Goal: Use online tool/utility: Utilize a website feature to perform a specific function

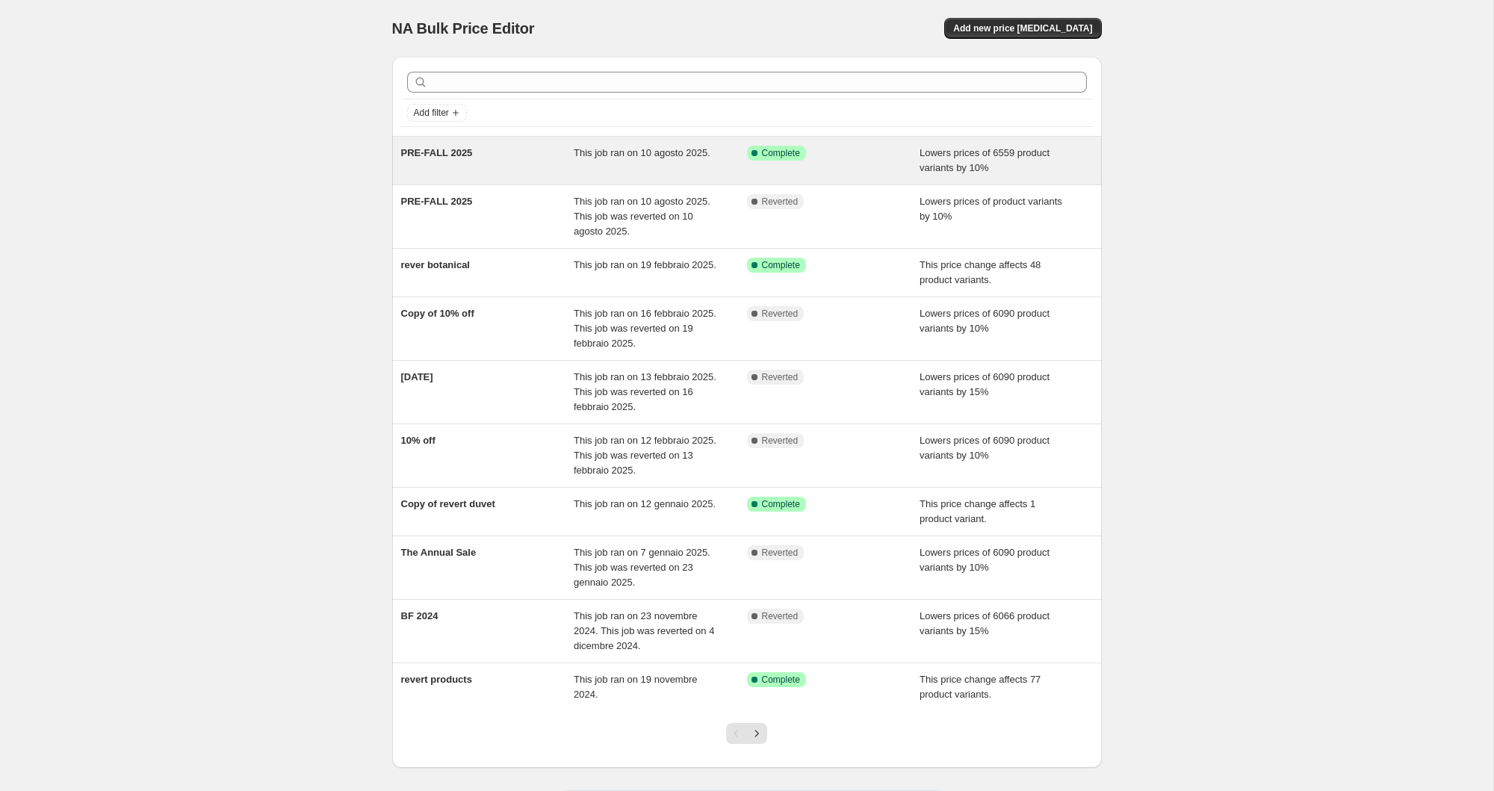
click at [718, 168] on div "This job ran on 10 agosto 2025." at bounding box center [660, 161] width 173 height 30
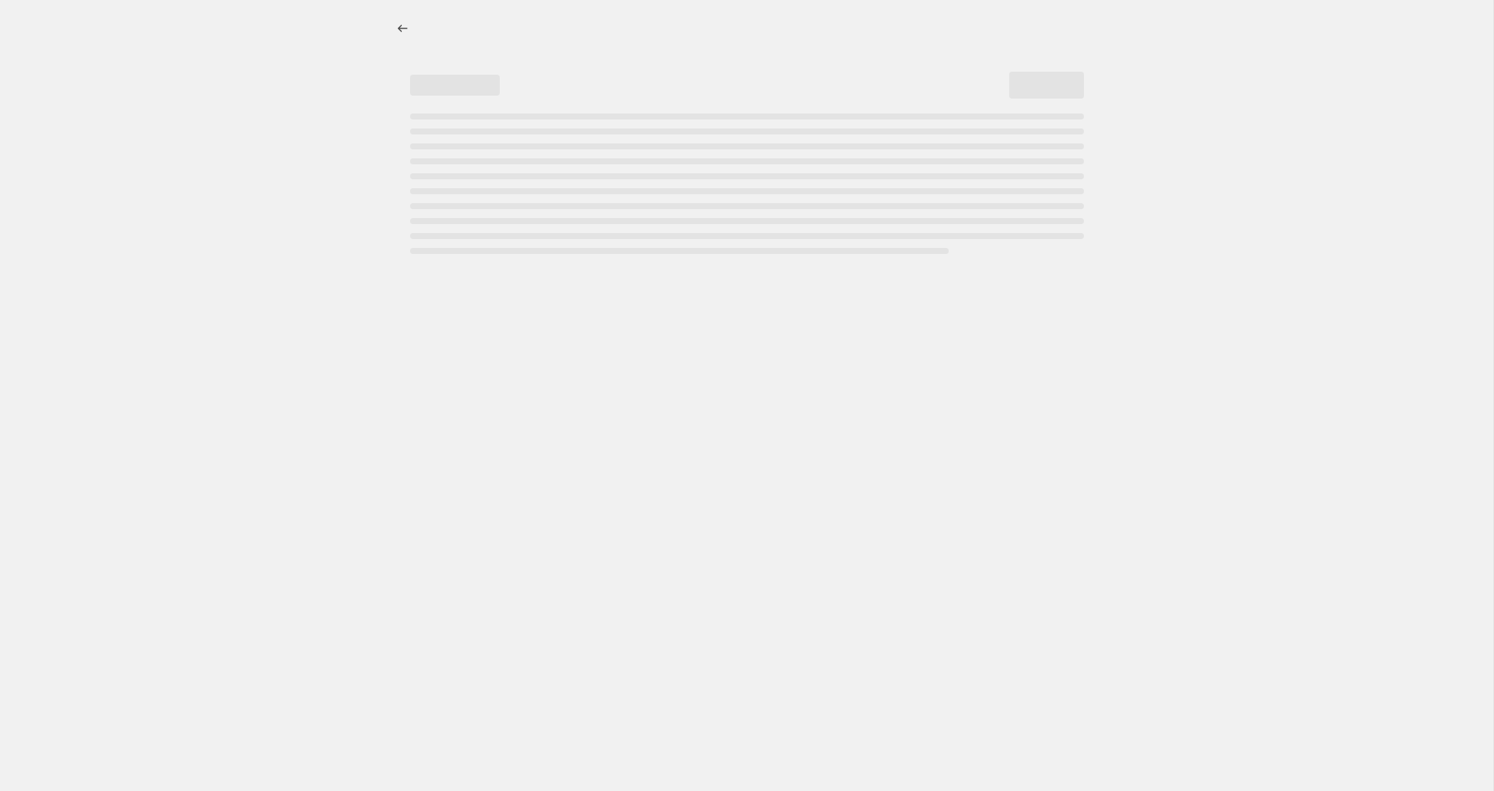
select select "percentage"
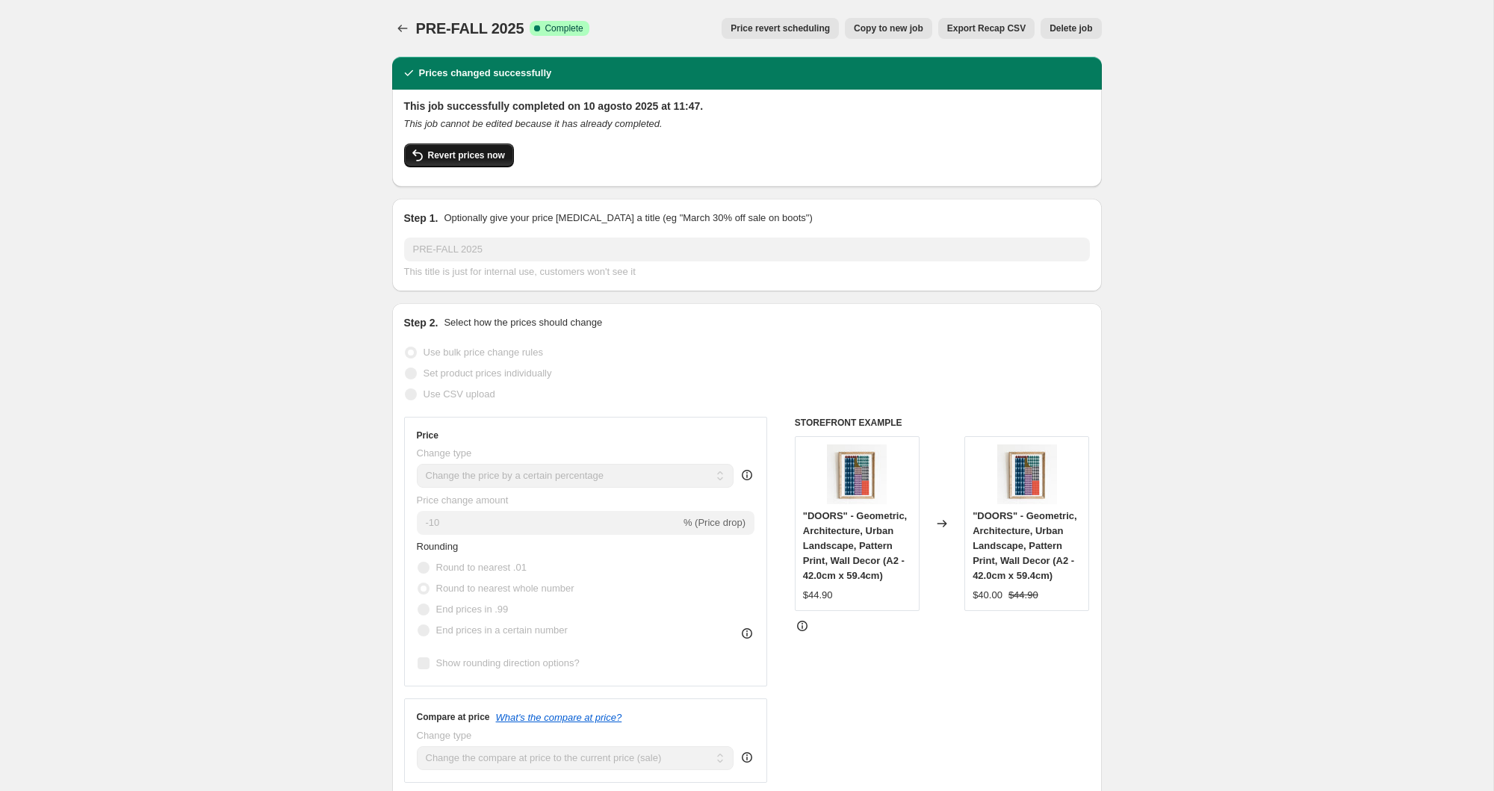
click at [423, 154] on icon "button" at bounding box center [418, 155] width 18 height 18
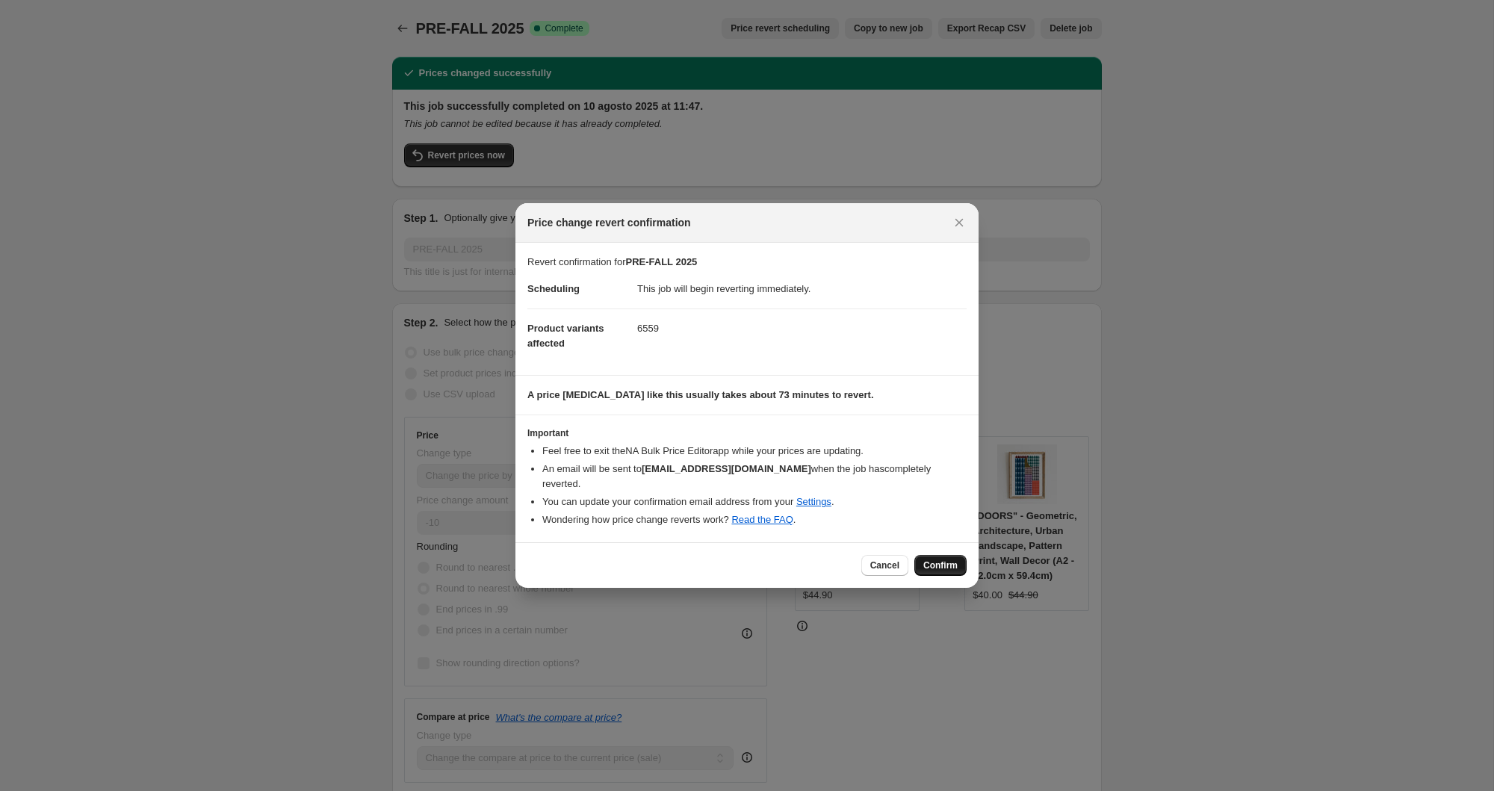
click at [932, 557] on button "Confirm" at bounding box center [940, 565] width 52 height 21
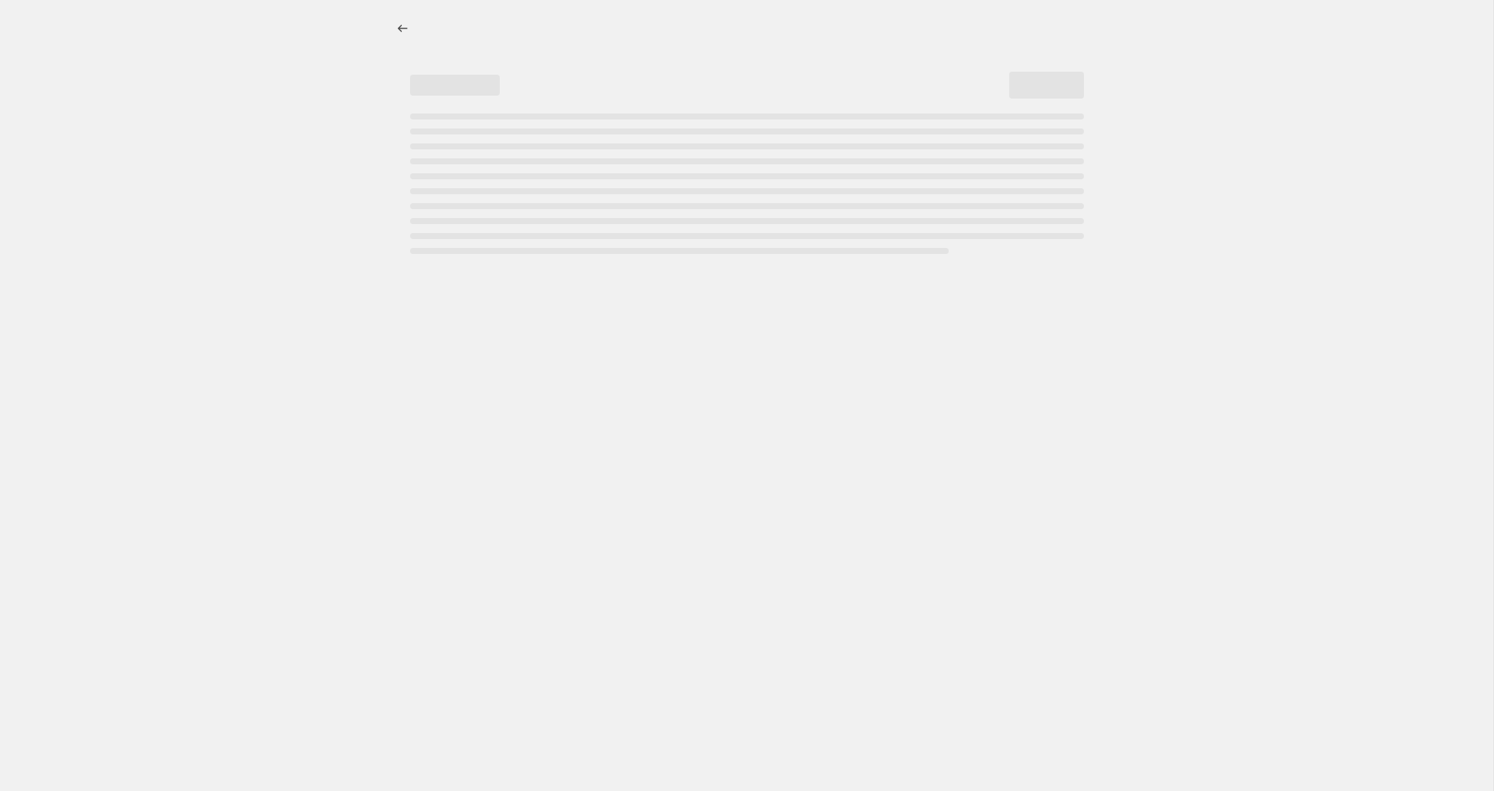
select select "percentage"
